Goal: Find specific page/section: Find specific page/section

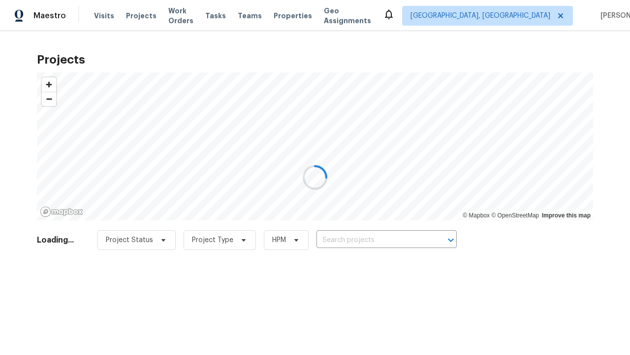
click at [147, 235] on span "Project Status" at bounding box center [129, 240] width 47 height 10
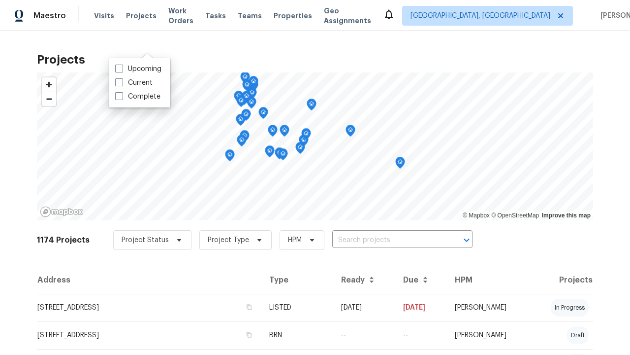
scroll to position [199, 0]
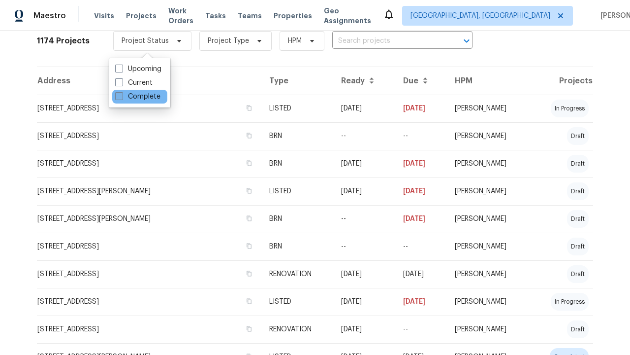
click at [137, 97] on label "Complete" at bounding box center [137, 97] width 45 height 10
click at [122, 97] on input "Complete" at bounding box center [118, 95] width 6 height 6
checkbox input "true"
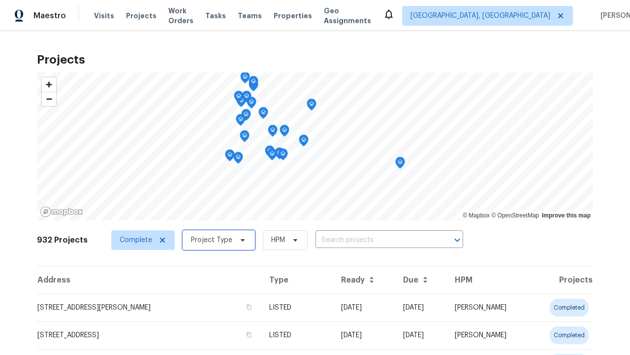
click at [214, 235] on span "Project Type" at bounding box center [211, 240] width 41 height 10
